Goal: Find specific page/section: Find specific page/section

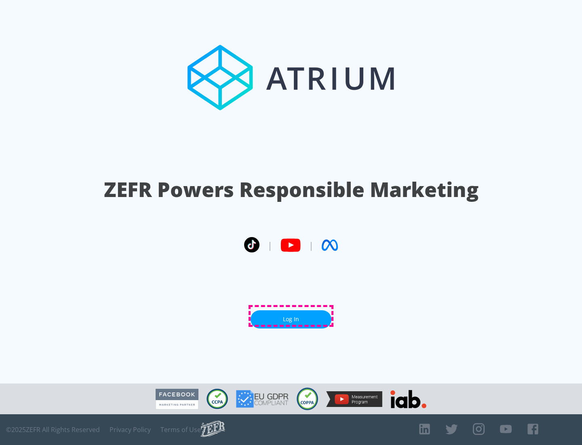
click at [291, 316] on link "Log In" at bounding box center [291, 319] width 81 height 18
